Goal: Book appointment/travel/reservation

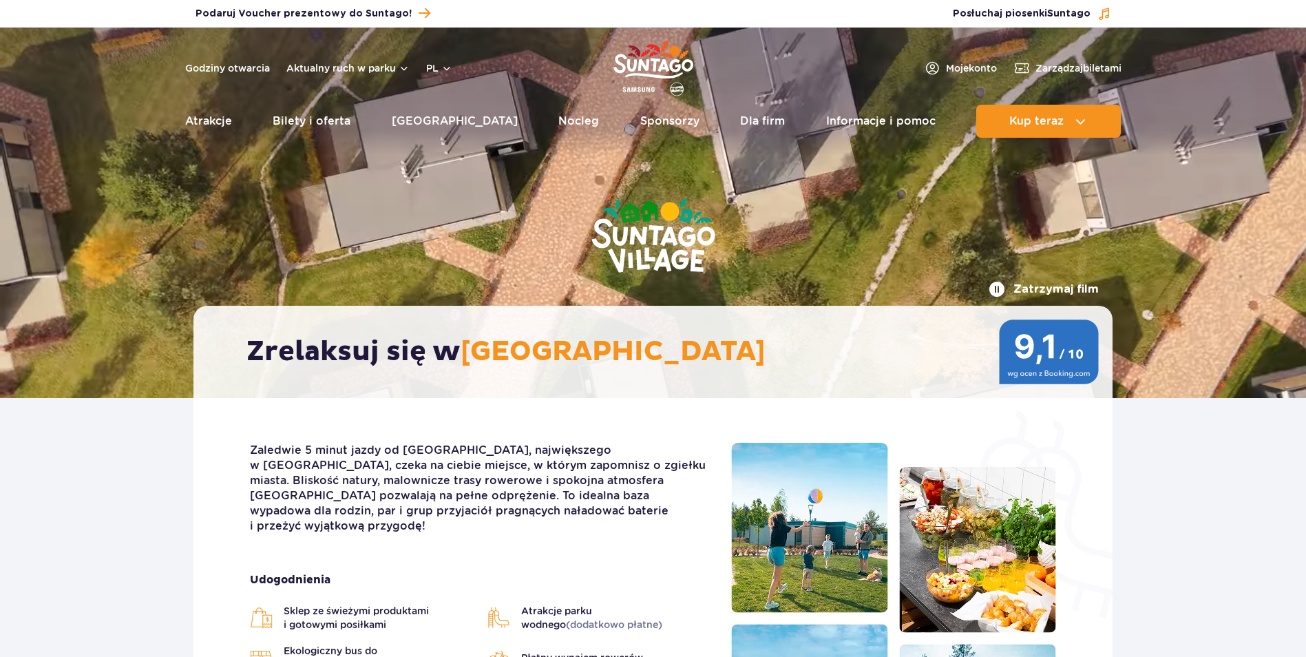
click at [558, 120] on link "Nocleg" at bounding box center [578, 121] width 41 height 33
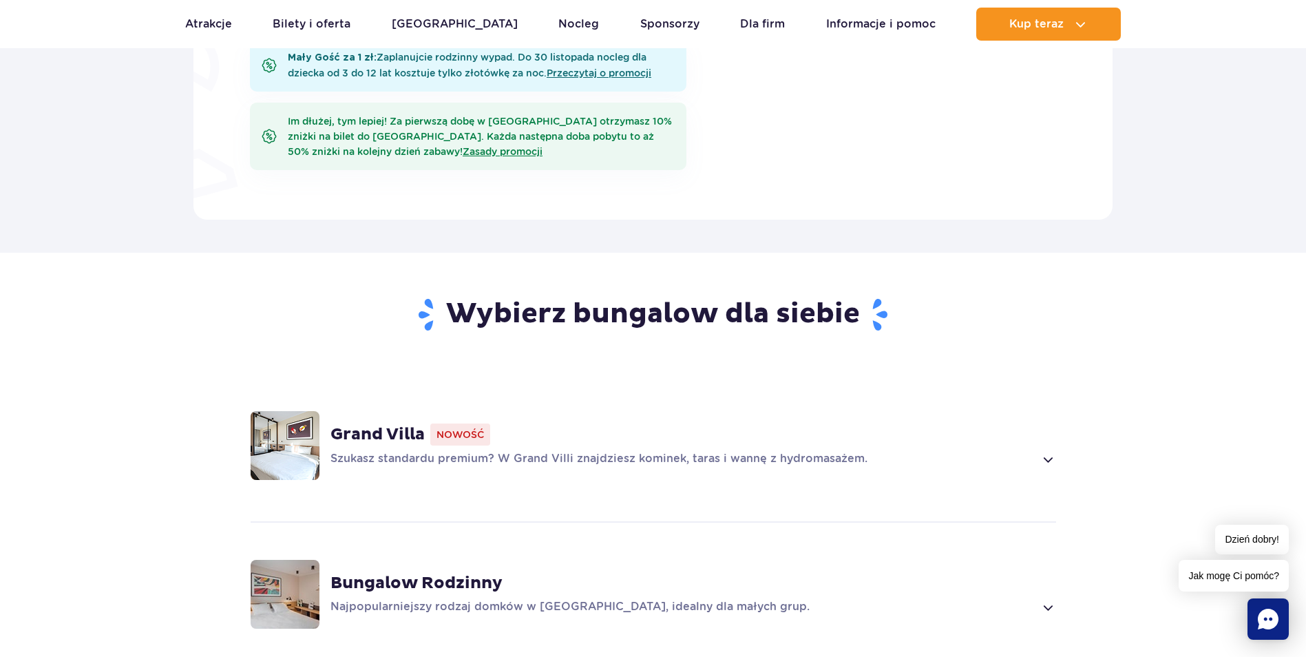
scroll to position [964, 0]
